Goal: Task Accomplishment & Management: Use online tool/utility

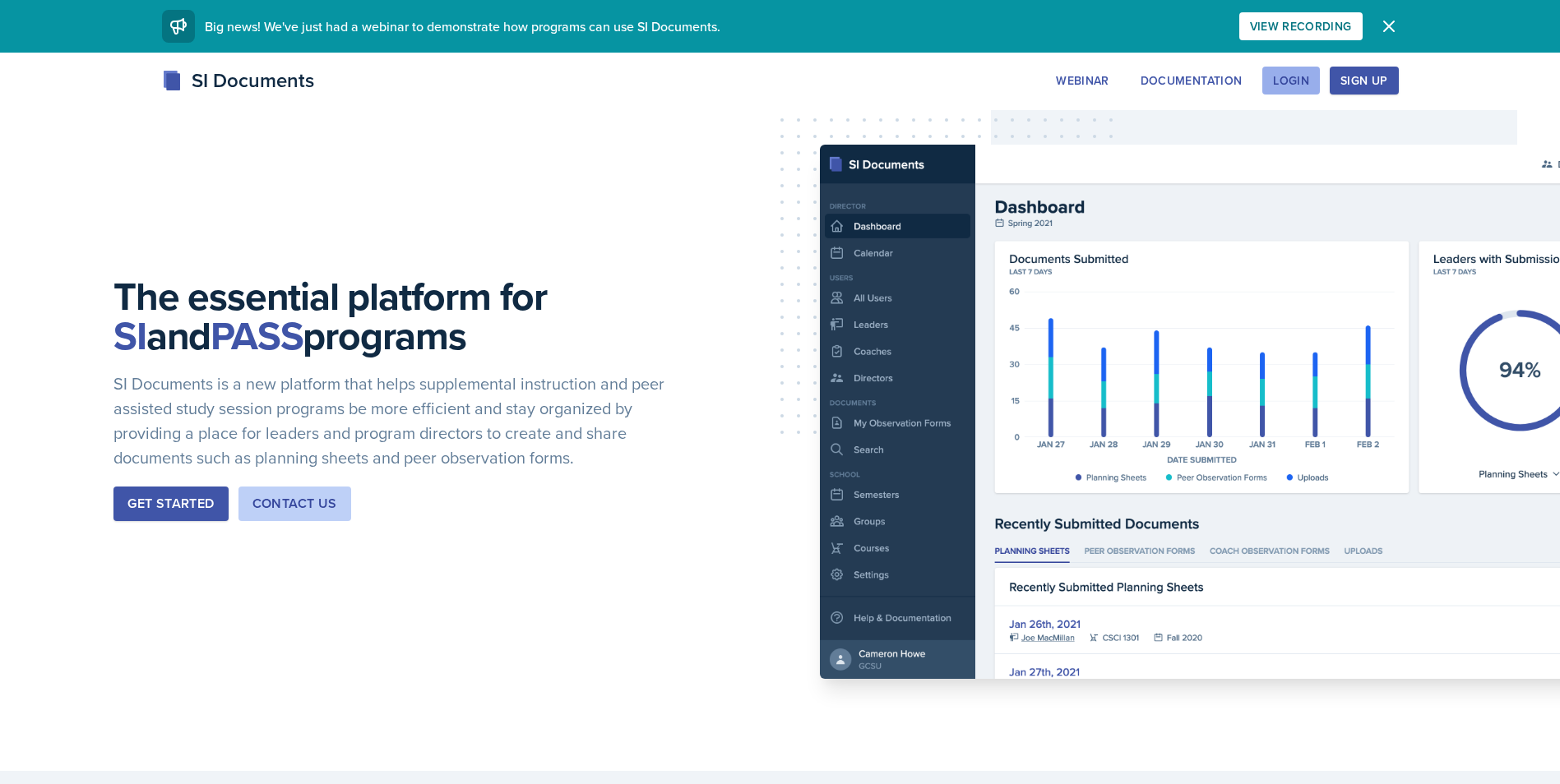
click at [1300, 86] on div "Login" at bounding box center [1291, 80] width 36 height 13
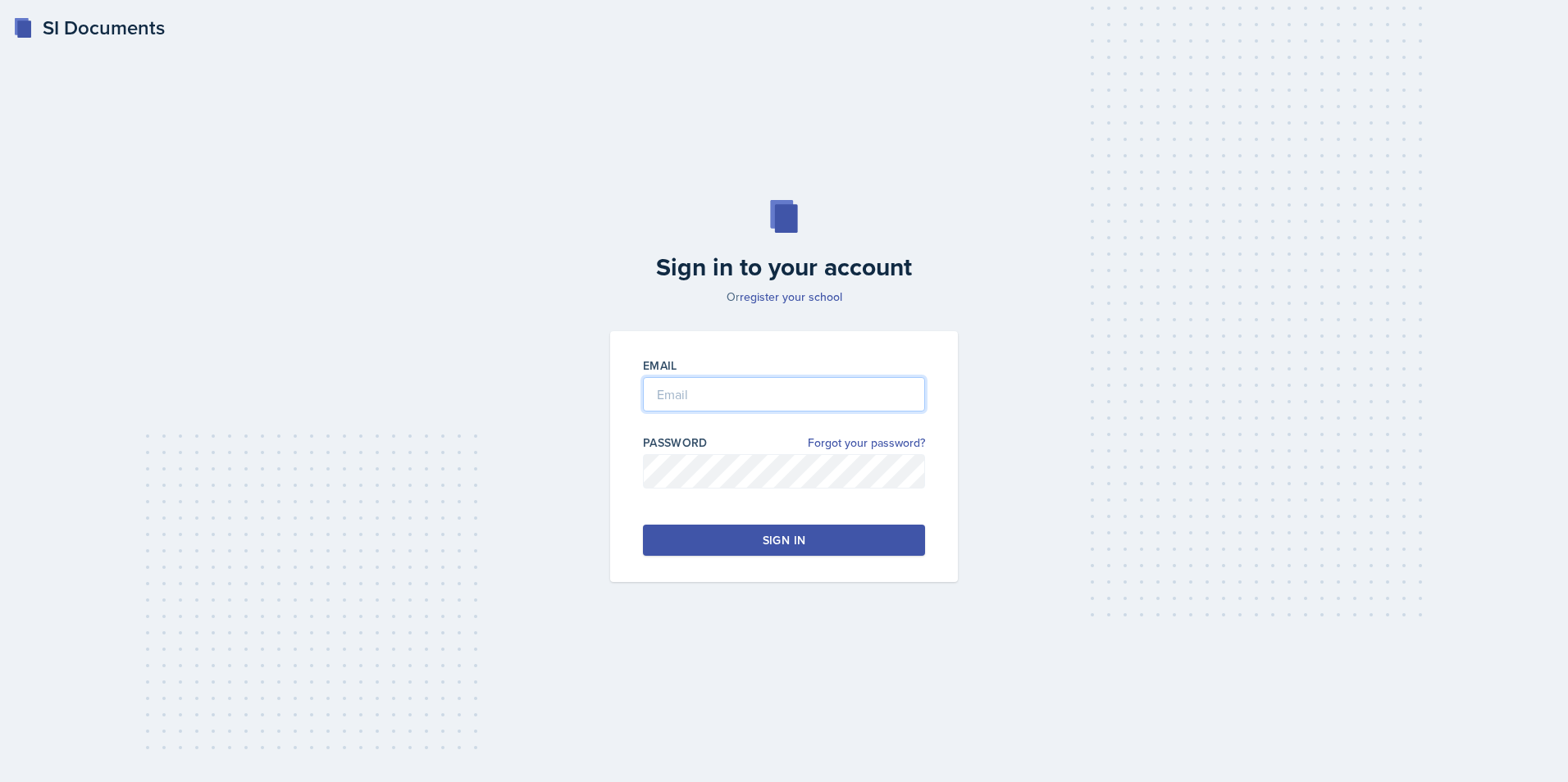
click at [798, 395] on input "email" at bounding box center [784, 394] width 282 height 34
type input "[EMAIL_ADDRESS][DOMAIN_NAME]"
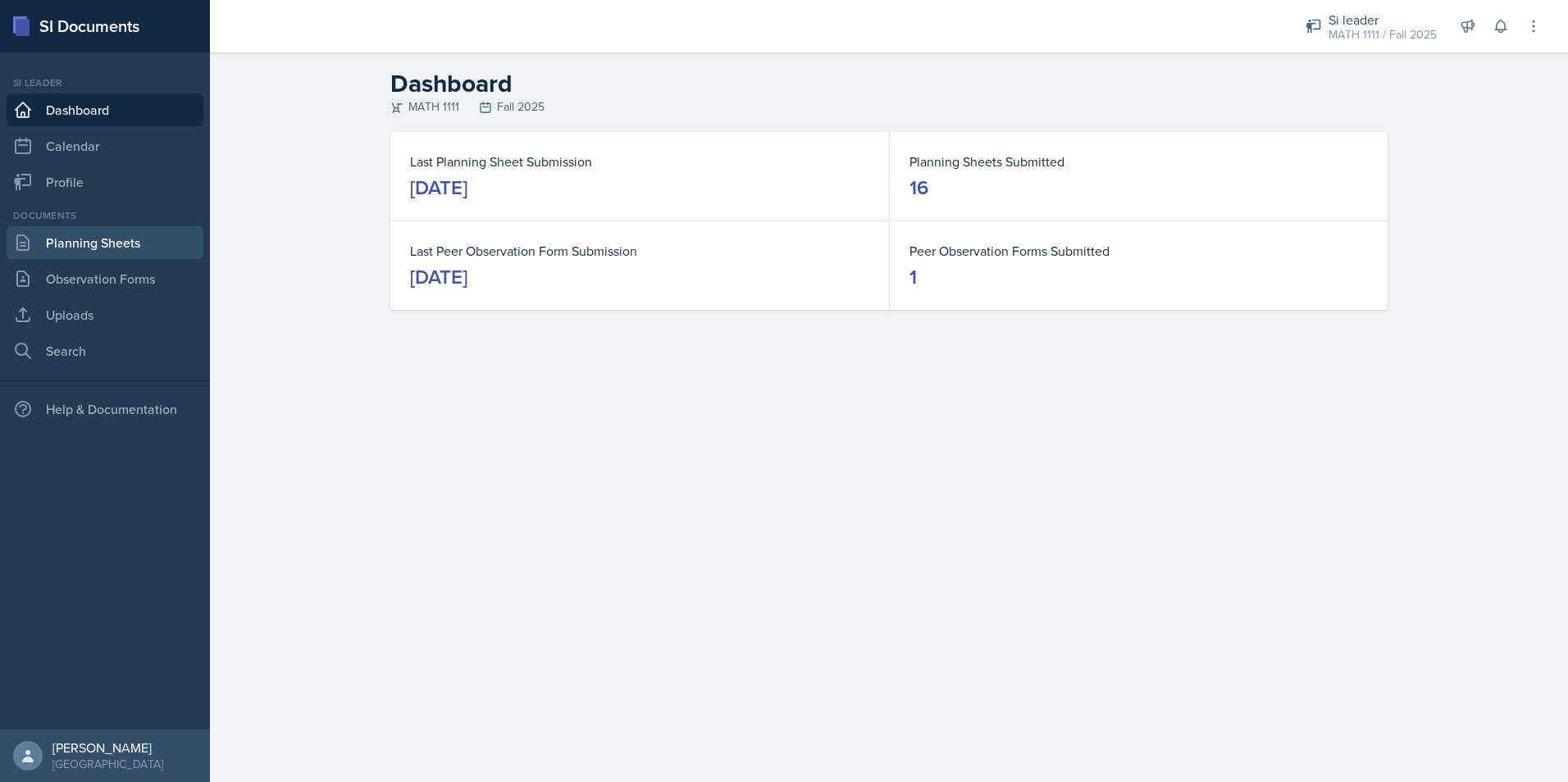
click at [156, 239] on link "Planning Sheets" at bounding box center [105, 243] width 197 height 33
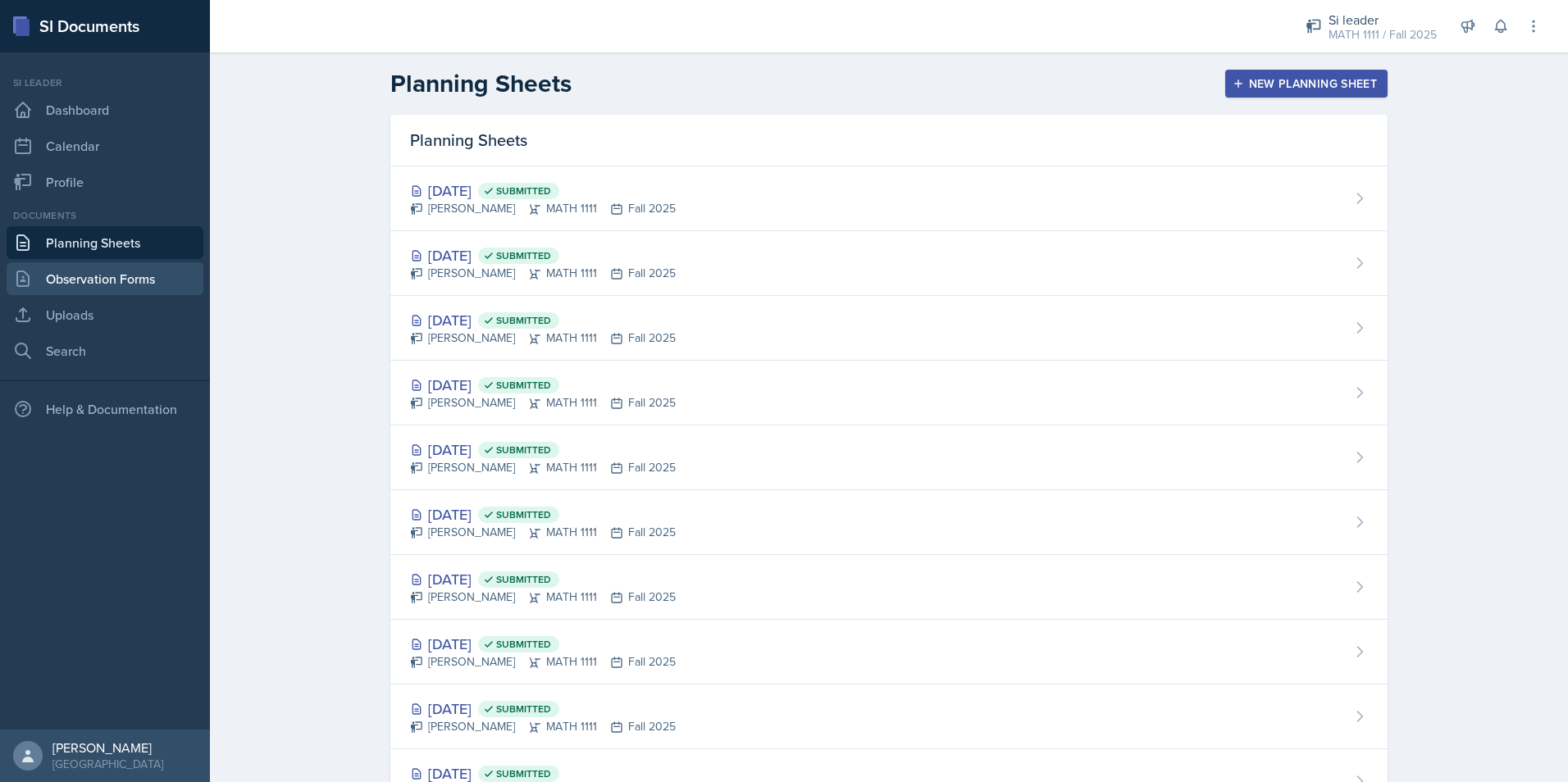
click at [170, 275] on link "Observation Forms" at bounding box center [105, 279] width 197 height 33
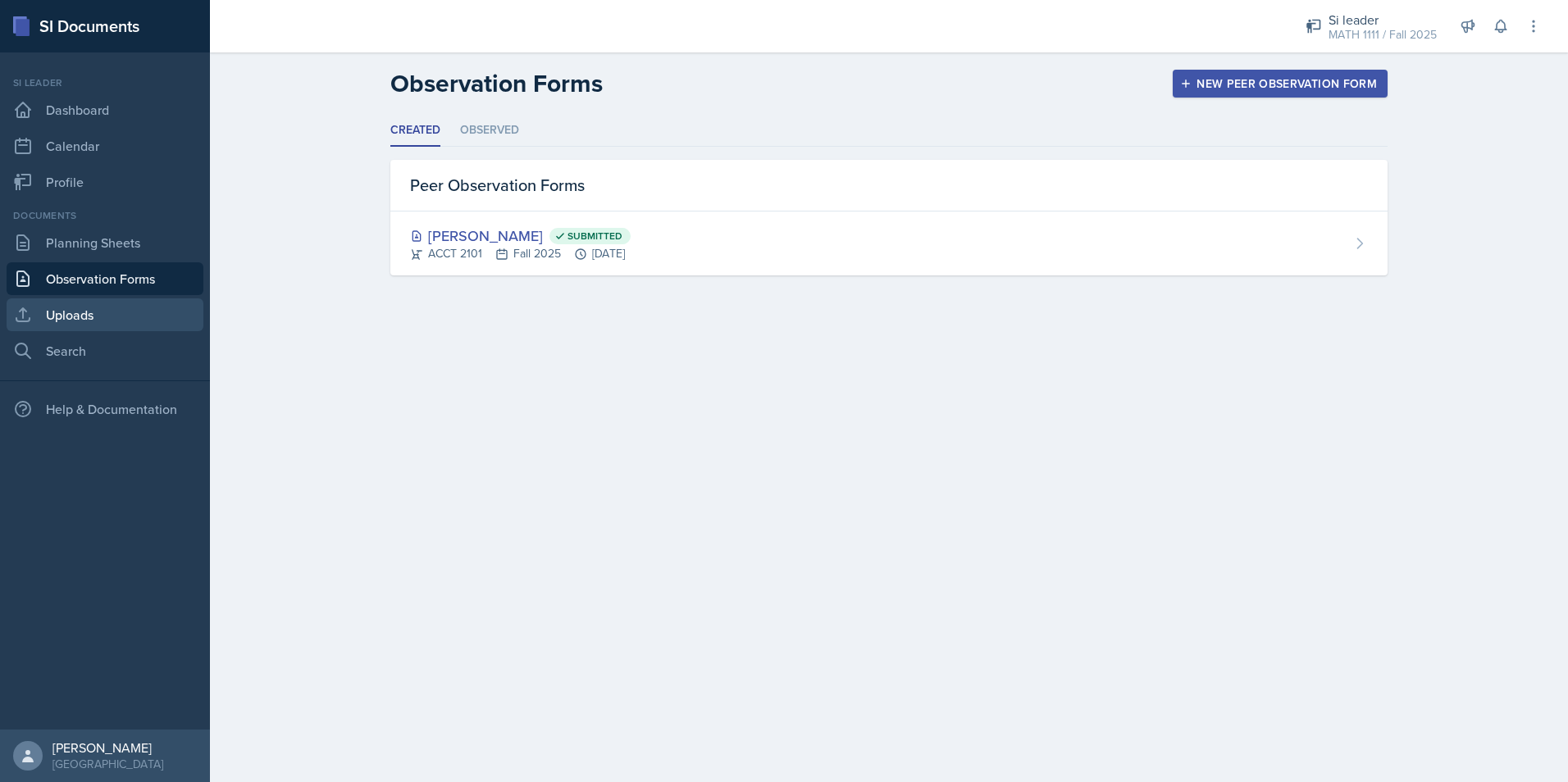
click at [52, 325] on link "Uploads" at bounding box center [105, 315] width 197 height 33
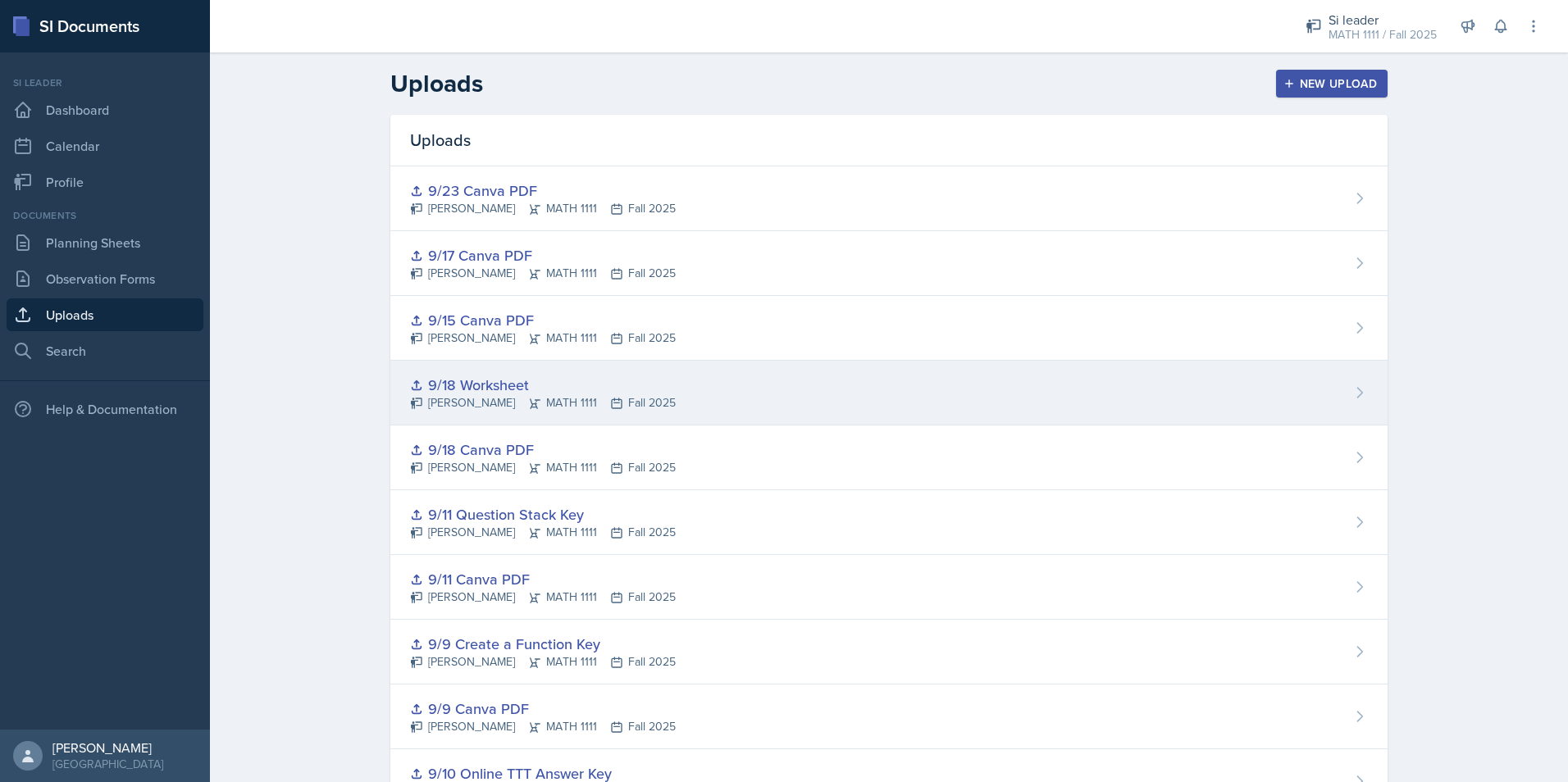
click at [463, 390] on div "9/18 Worksheet" at bounding box center [543, 385] width 266 height 22
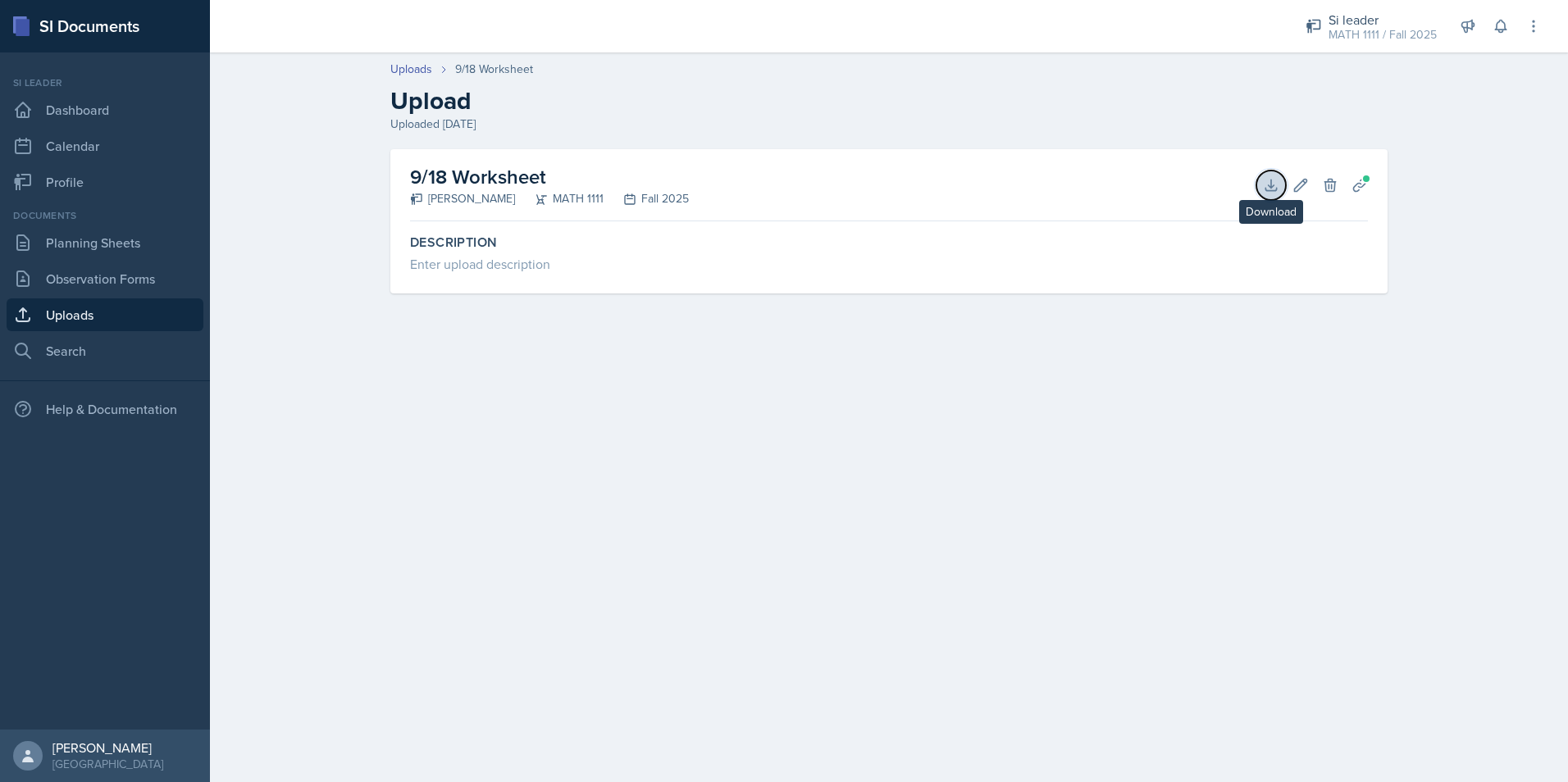
click at [1272, 185] on icon at bounding box center [1271, 185] width 16 height 16
